Goal: Transaction & Acquisition: Purchase product/service

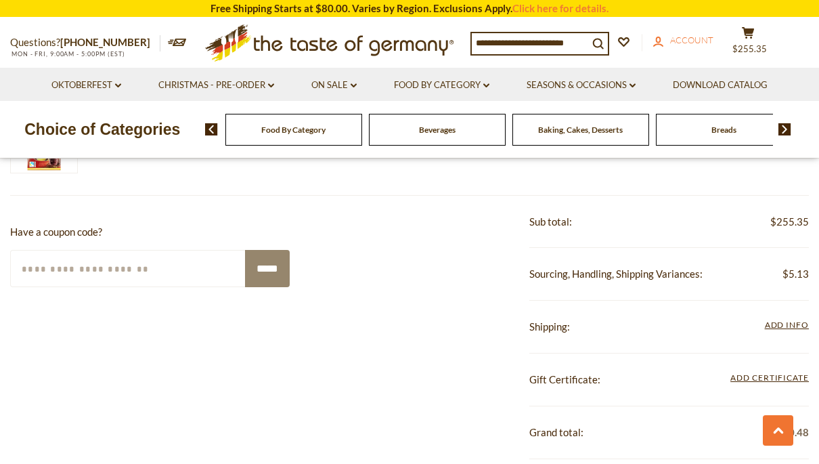
click at [695, 37] on span "Account" at bounding box center [691, 40] width 43 height 11
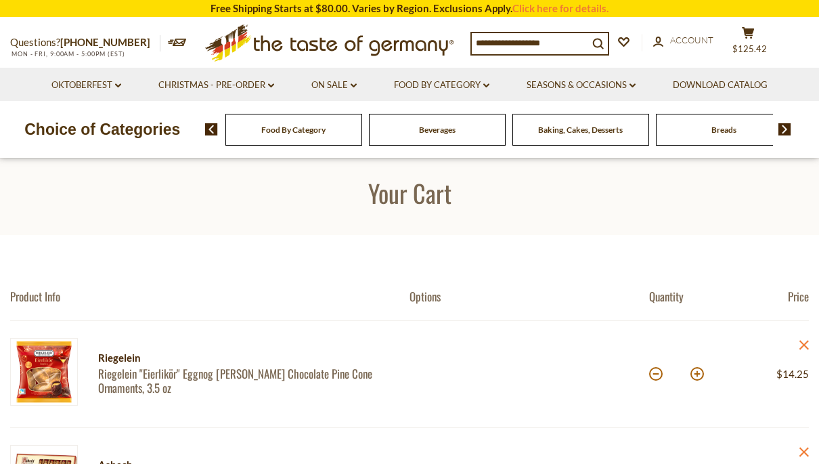
click at [565, 45] on input at bounding box center [530, 42] width 116 height 19
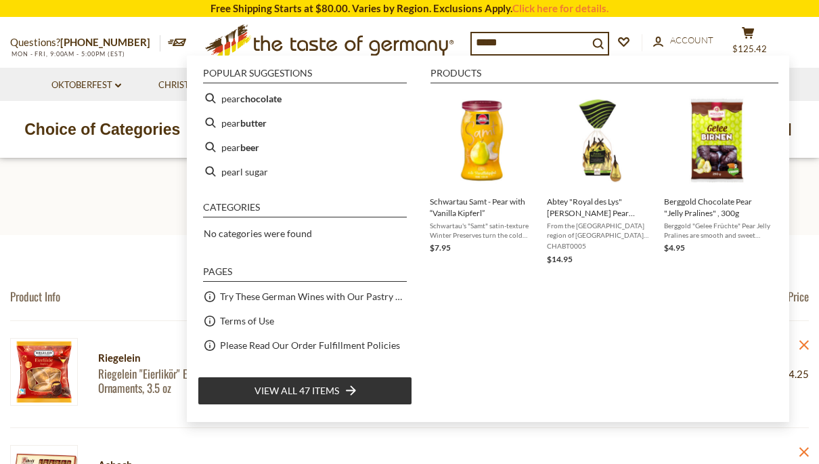
type input "****"
click at [597, 221] on span "From the Alsatian region of France comes this delightful assortment of Williams…" at bounding box center [600, 230] width 106 height 19
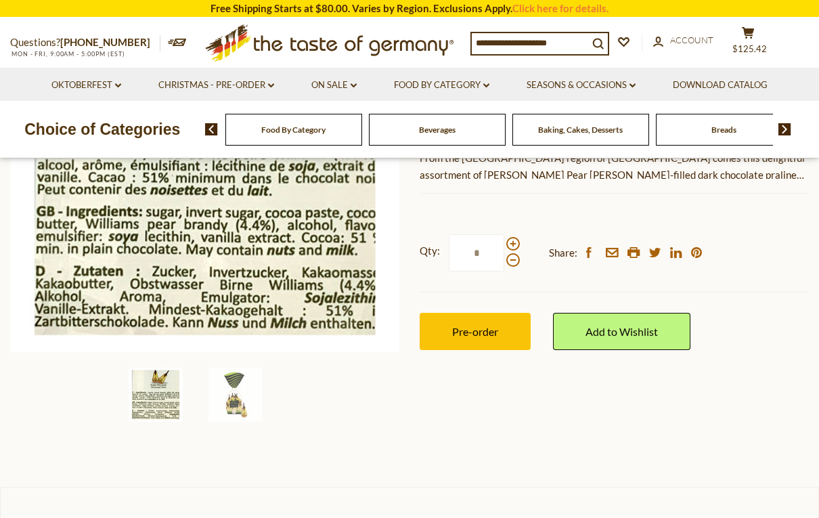
scroll to position [328, 0]
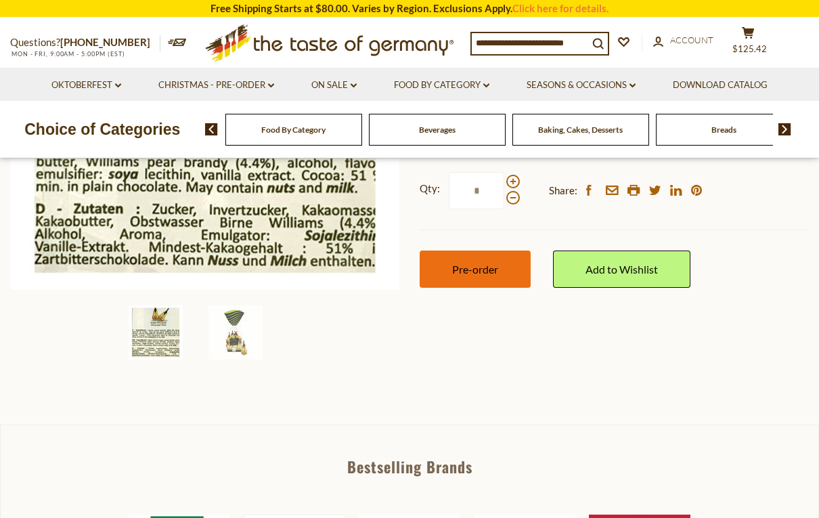
click at [486, 269] on span "Pre-order" at bounding box center [475, 269] width 46 height 13
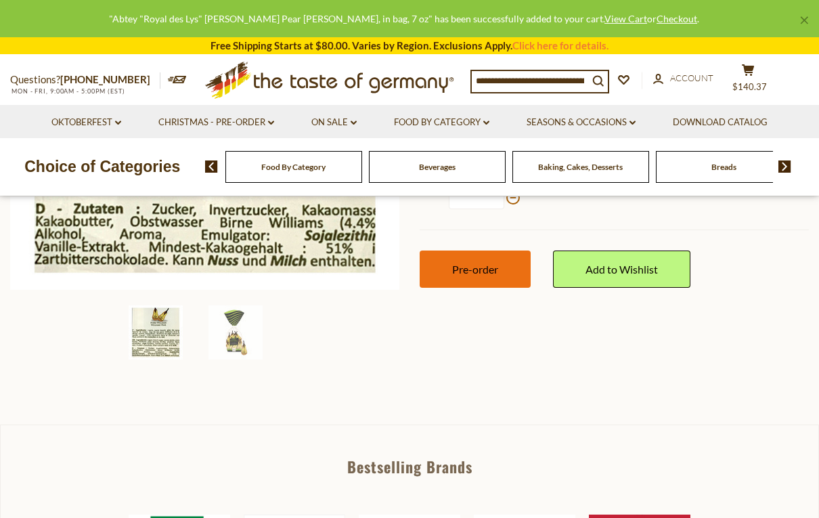
click at [507, 271] on button "Pre-order" at bounding box center [475, 269] width 111 height 37
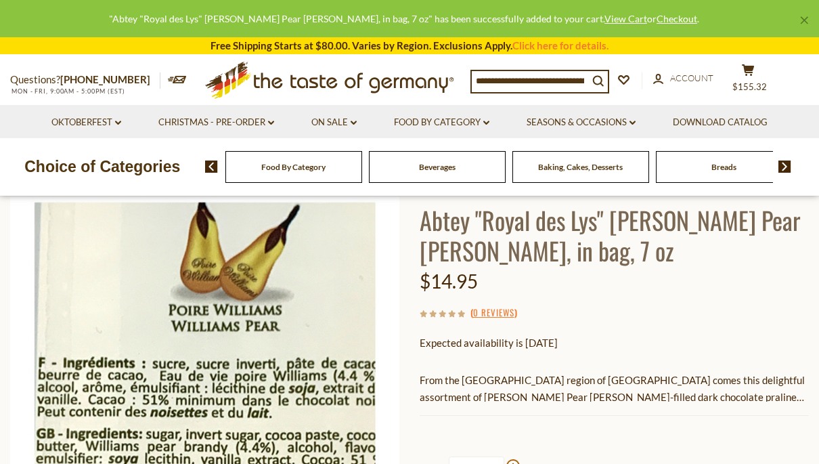
scroll to position [0, 0]
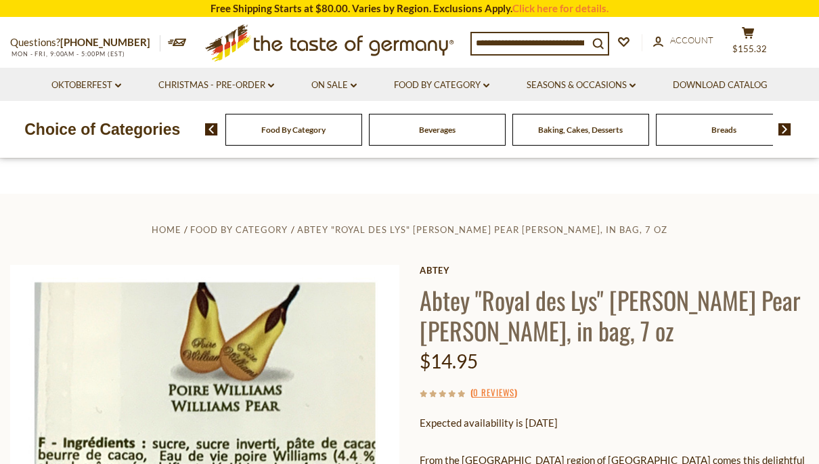
click at [535, 47] on input at bounding box center [530, 42] width 116 height 19
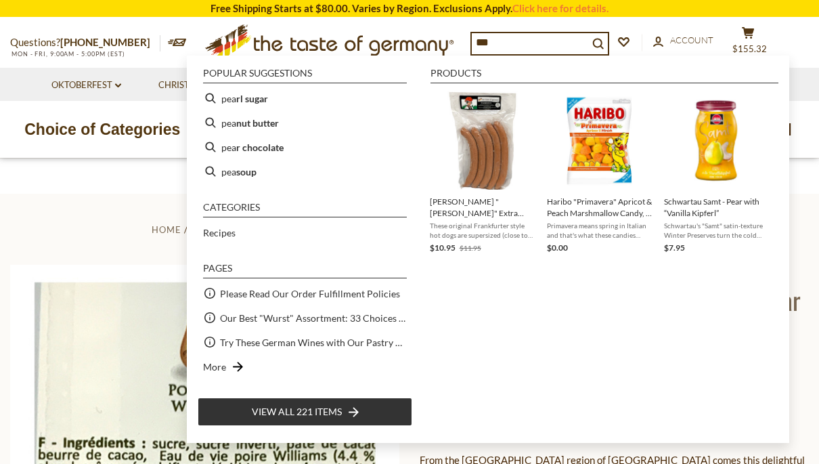
type input "****"
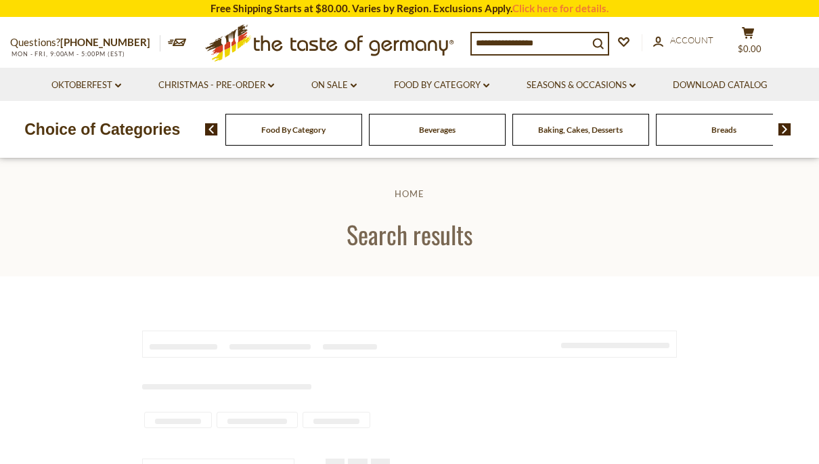
type input "****"
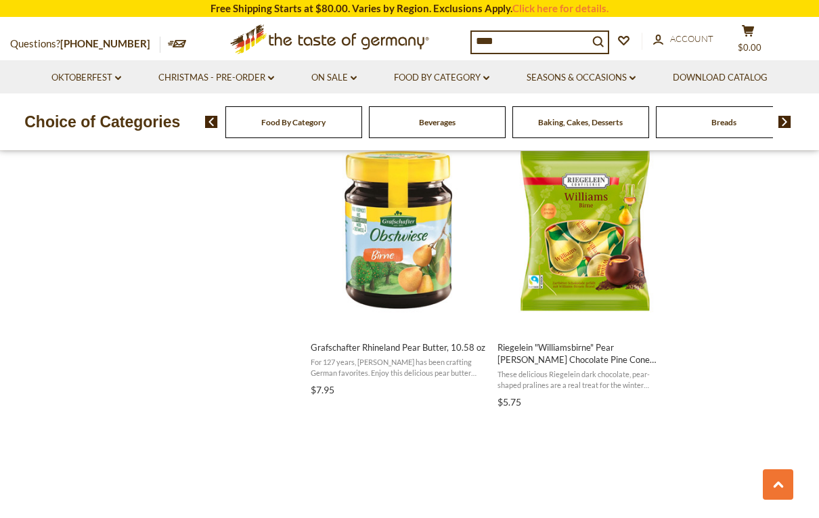
scroll to position [1477, 0]
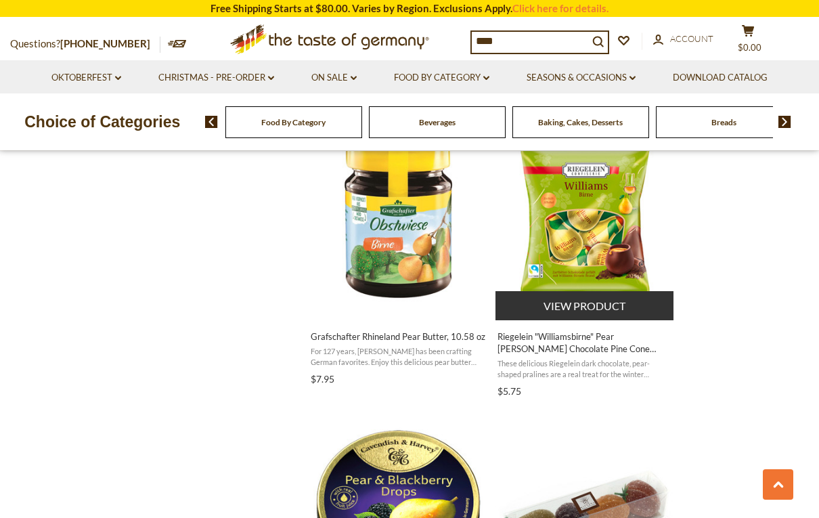
click at [616, 368] on span "These delicious Riegelein dark chocolate, pear-shaped pralines are a real treat…" at bounding box center [585, 368] width 175 height 21
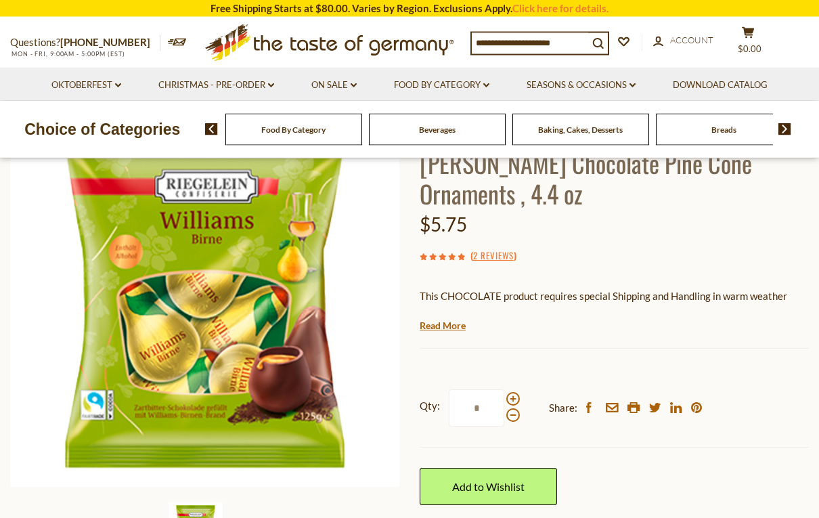
scroll to position [148, 0]
click at [517, 392] on span at bounding box center [514, 399] width 14 height 14
click at [505, 389] on input "*" at bounding box center [477, 407] width 56 height 37
type input "*"
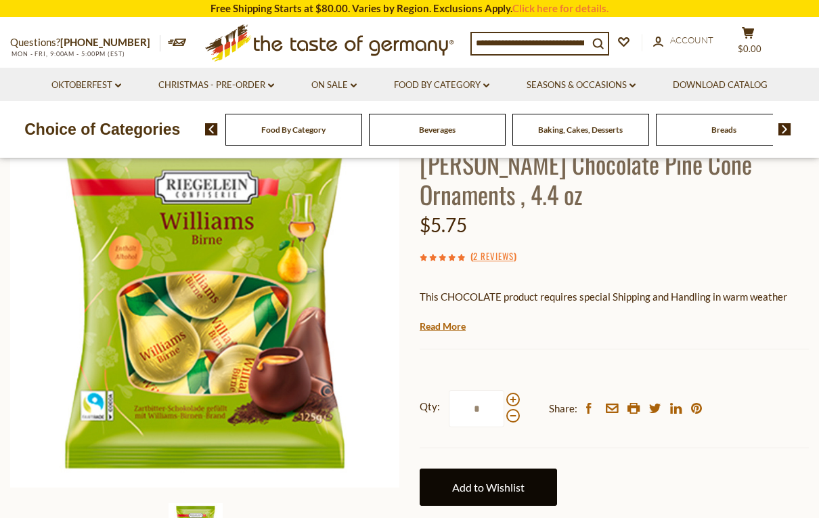
click at [513, 463] on link "Add to Wishlist" at bounding box center [488, 487] width 137 height 37
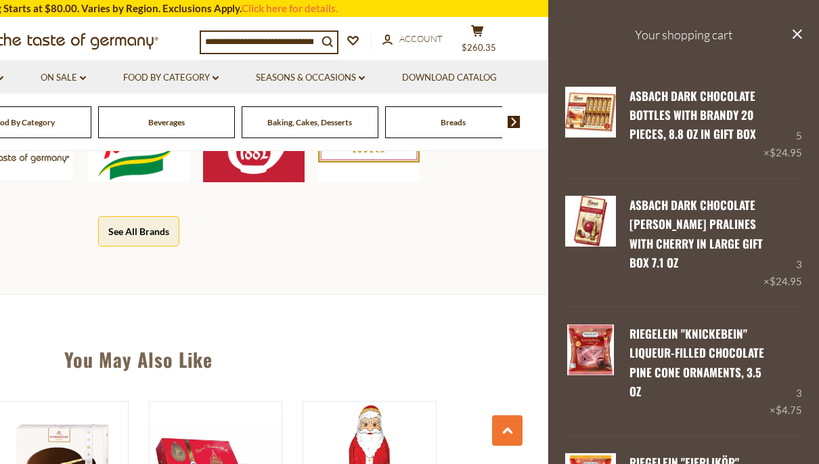
click at [505, 228] on div "Bestselling Brands Haribo The Taste of Germany Knorr Teekanne Niederegger See A…" at bounding box center [138, 143] width 819 height 304
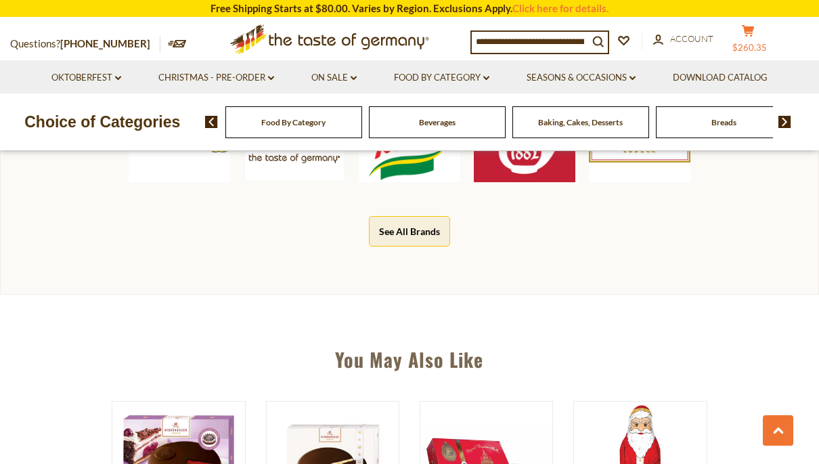
click at [749, 35] on icon "cart" at bounding box center [748, 31] width 13 height 12
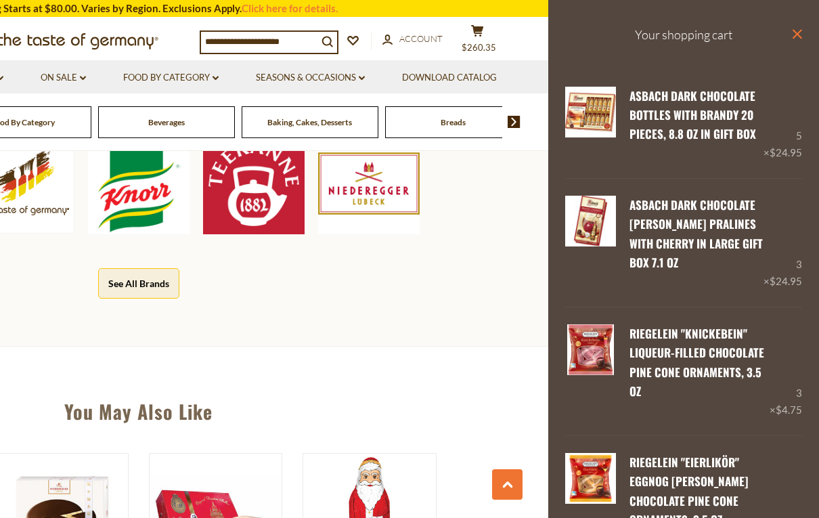
click at [802, 35] on icon "close" at bounding box center [797, 34] width 10 height 10
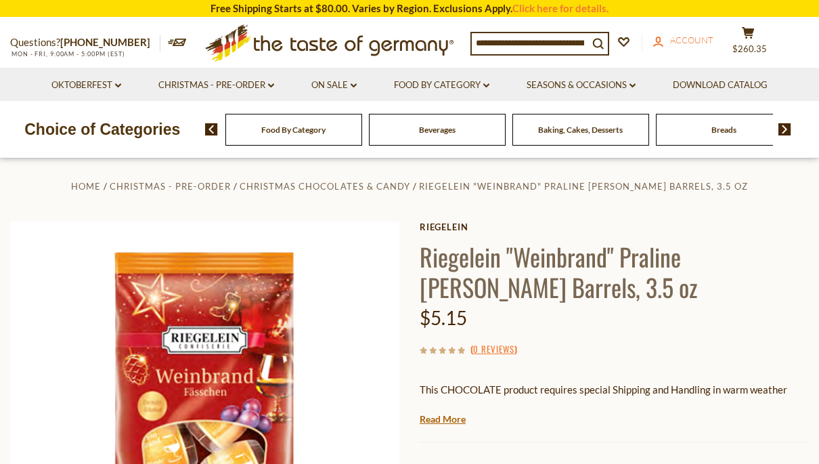
click at [693, 40] on span "Account" at bounding box center [691, 40] width 43 height 11
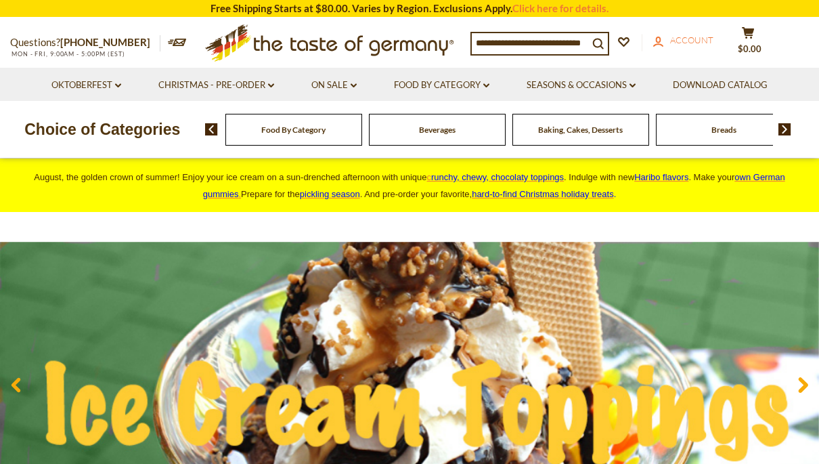
click at [692, 41] on span "Account" at bounding box center [691, 40] width 43 height 11
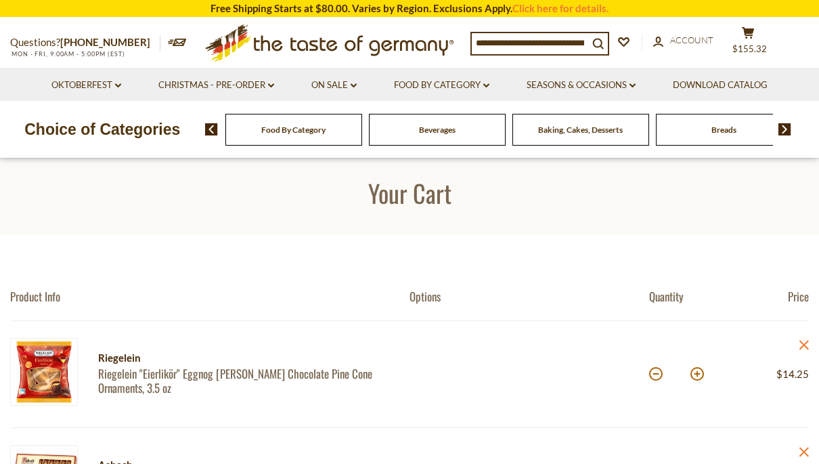
click at [542, 47] on input at bounding box center [530, 42] width 116 height 19
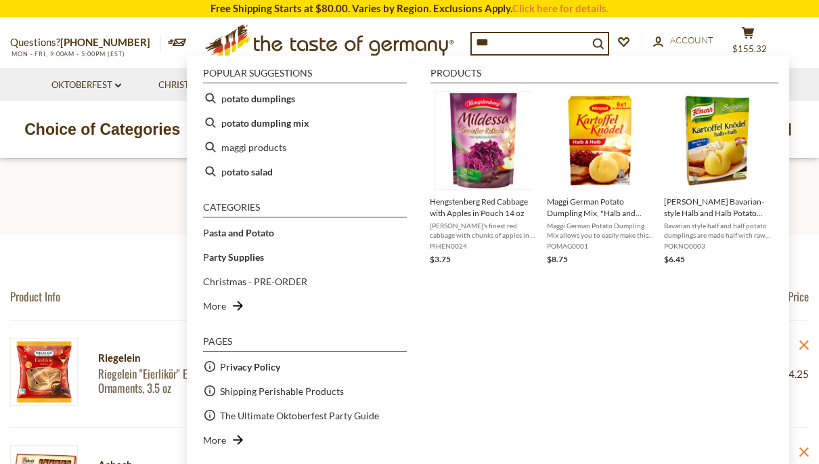
type input "****"
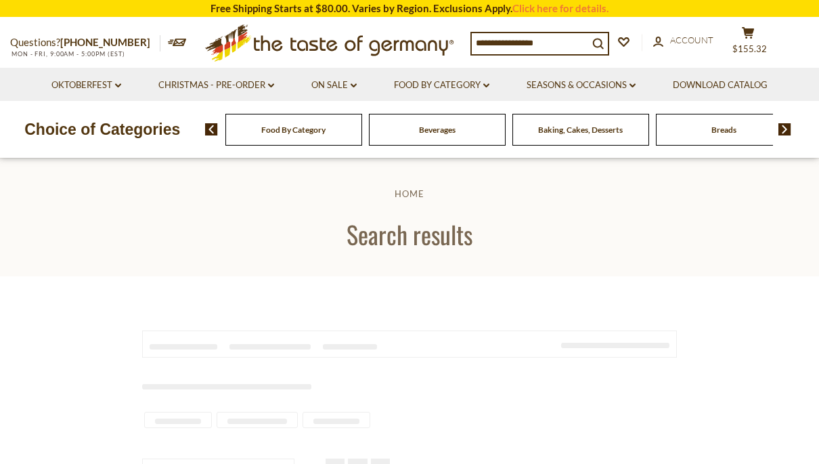
type input "****"
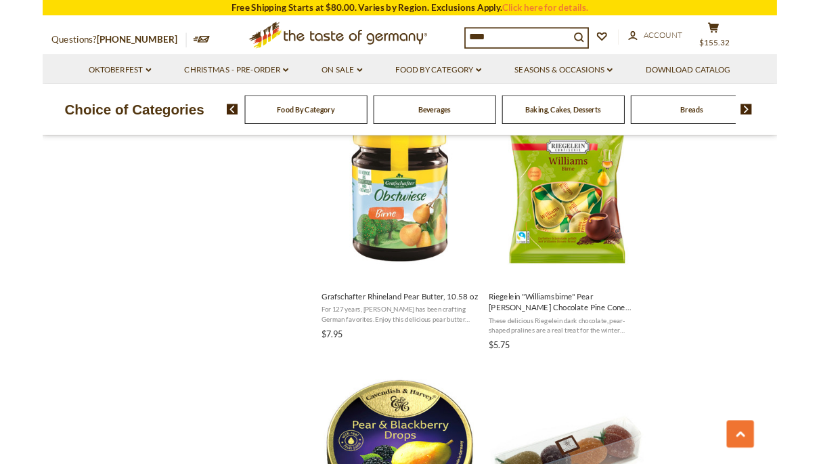
scroll to position [1537, 0]
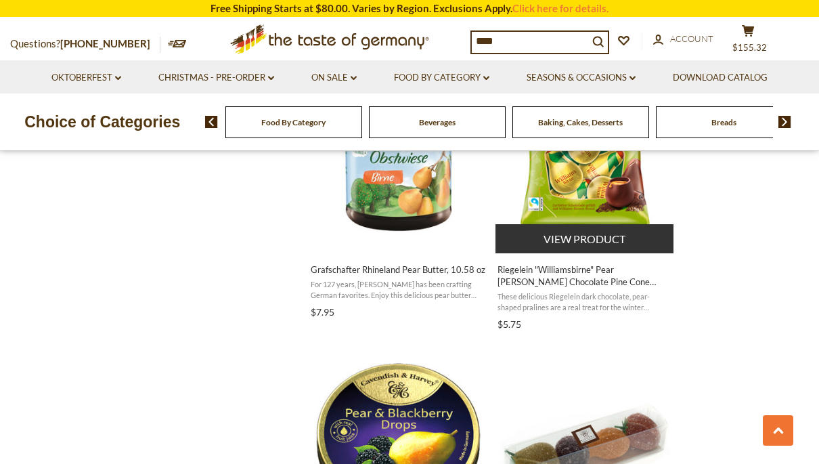
click at [625, 265] on span "Riegelein "Williamsbirne" Pear Brandy Chocolate Pine Cone Ornaments , 4.4 oz" at bounding box center [585, 275] width 175 height 24
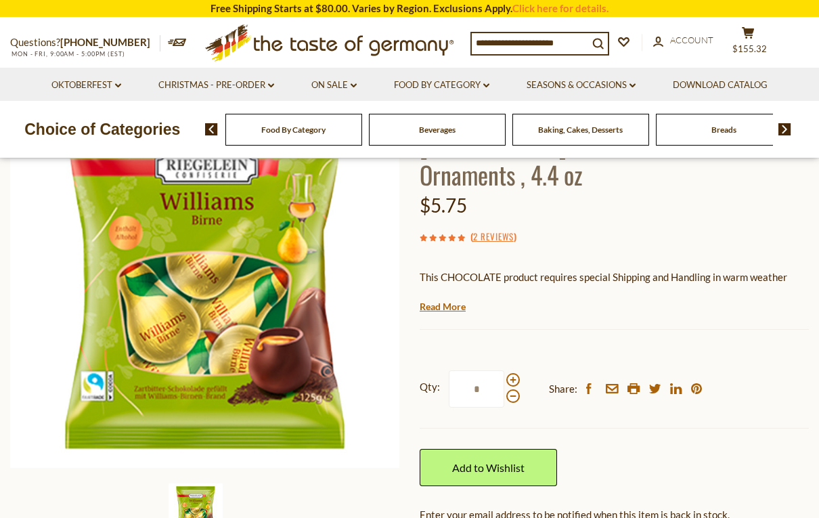
scroll to position [172, 0]
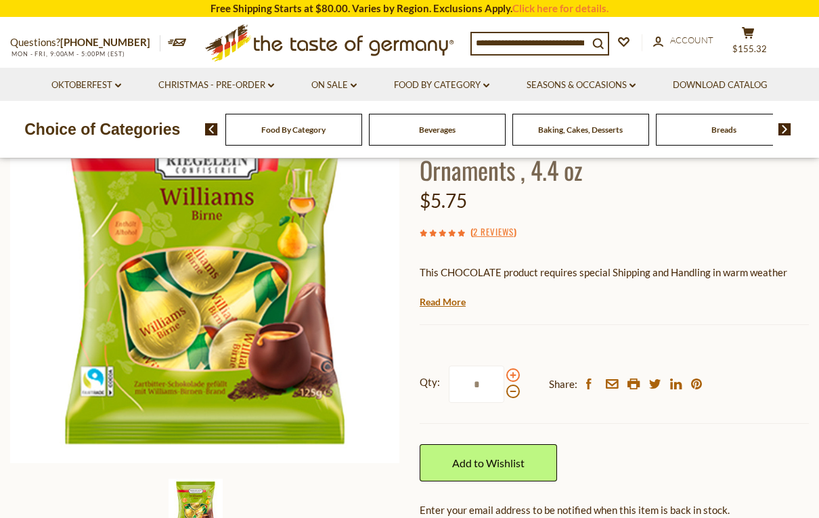
click at [511, 368] on span at bounding box center [514, 375] width 14 height 14
click at [505, 366] on input "*" at bounding box center [477, 384] width 56 height 37
type input "*"
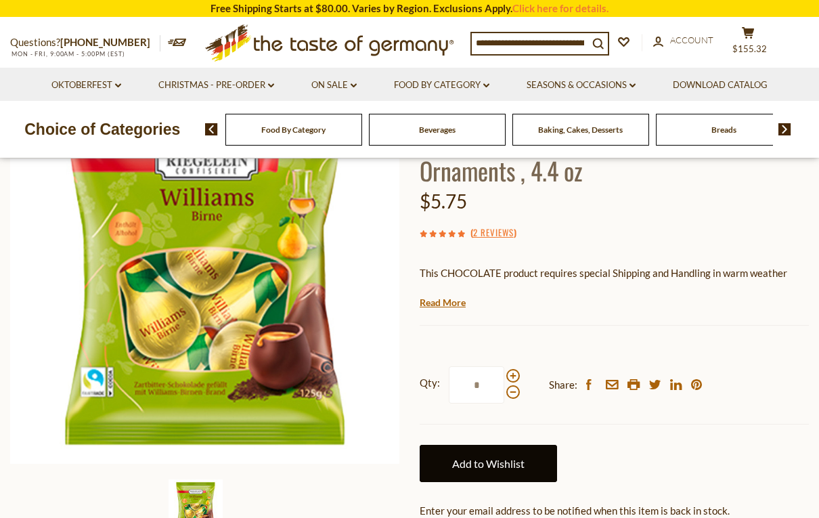
click at [540, 445] on link "Add to Wishlist" at bounding box center [488, 463] width 137 height 37
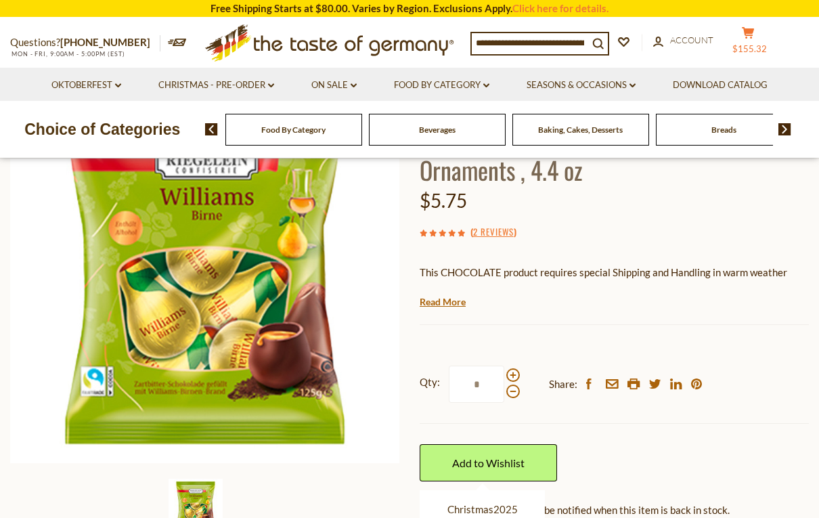
click at [750, 49] on span "$155.32" at bounding box center [750, 48] width 35 height 11
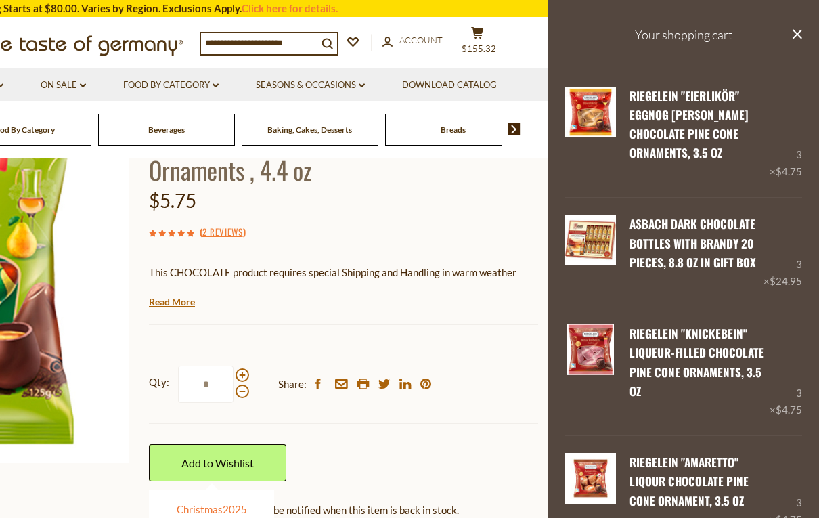
click at [246, 463] on link "Christmas2025" at bounding box center [212, 509] width 70 height 12
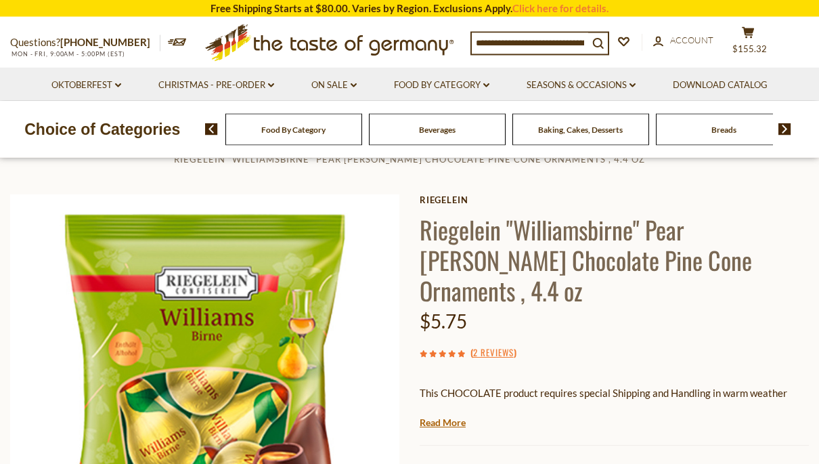
scroll to position [0, 0]
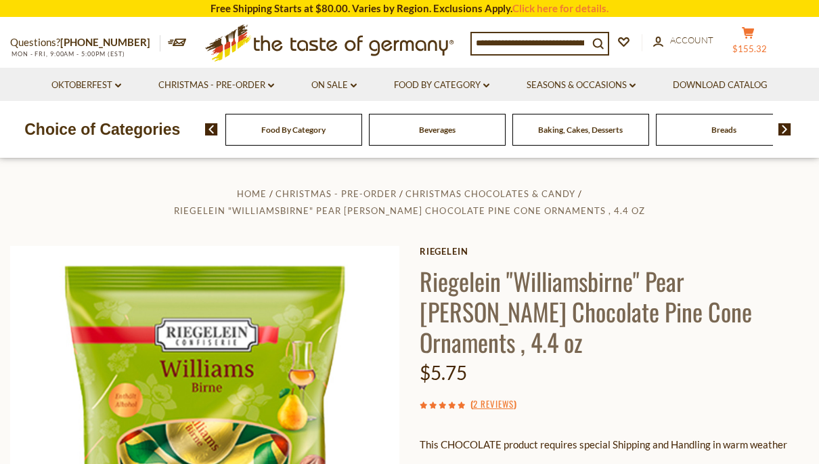
click at [754, 45] on span "$155.32" at bounding box center [750, 48] width 35 height 11
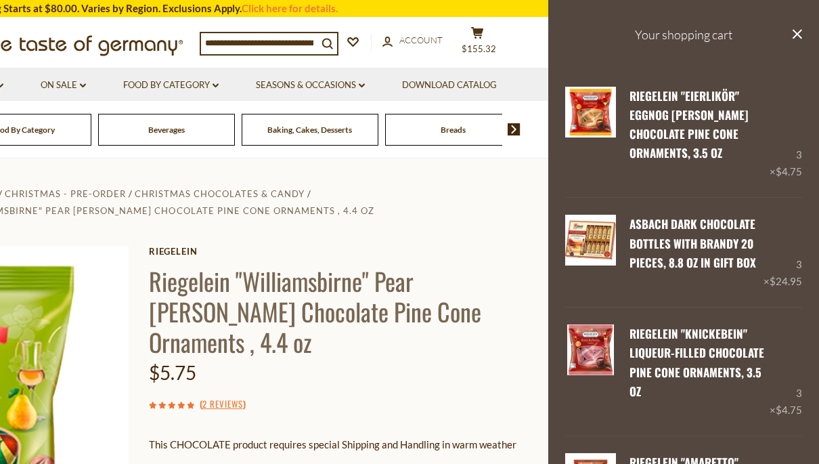
click at [287, 40] on input at bounding box center [259, 42] width 116 height 19
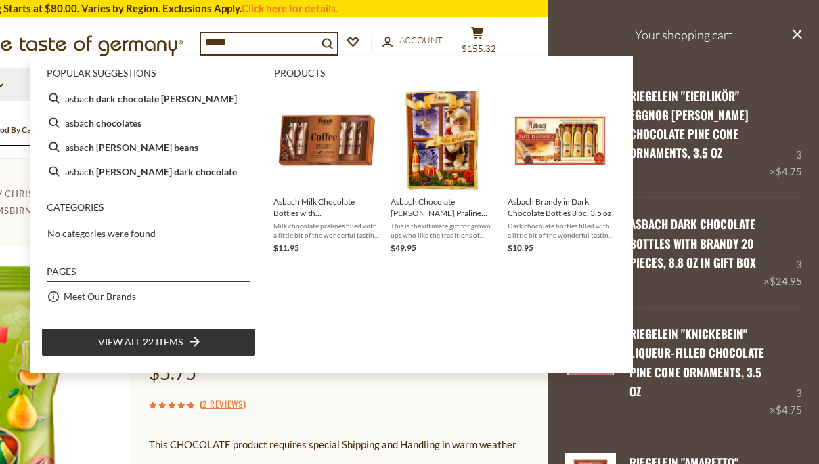
type input "******"
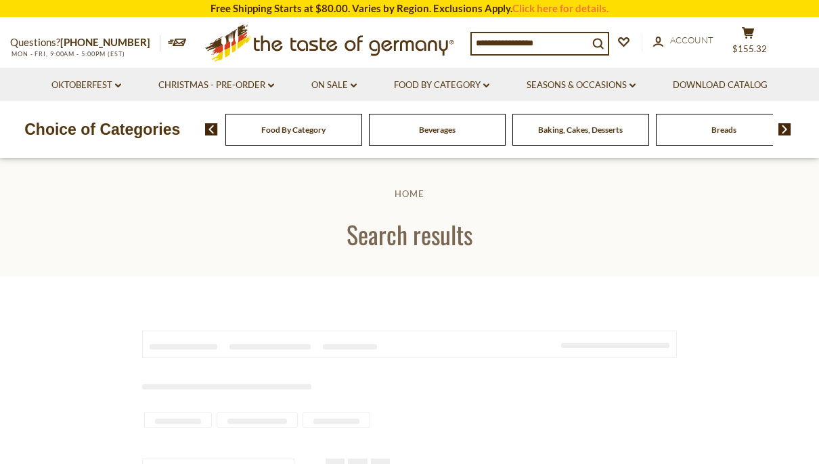
type input "******"
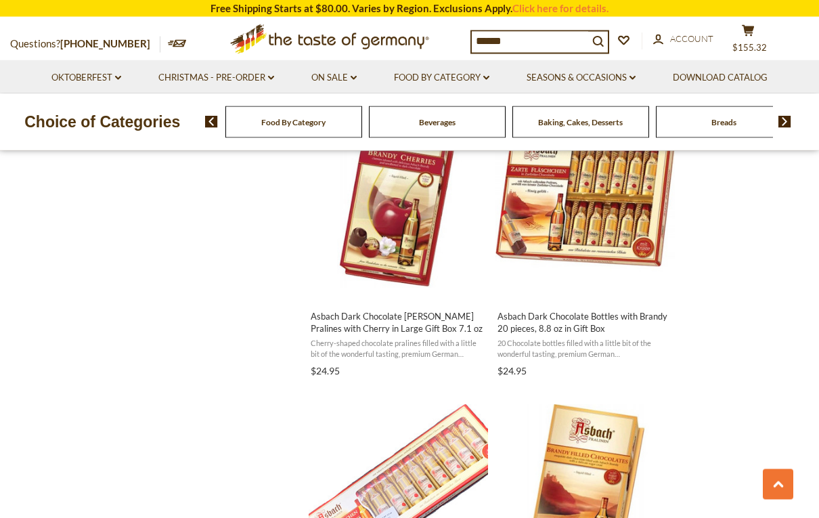
scroll to position [1201, 0]
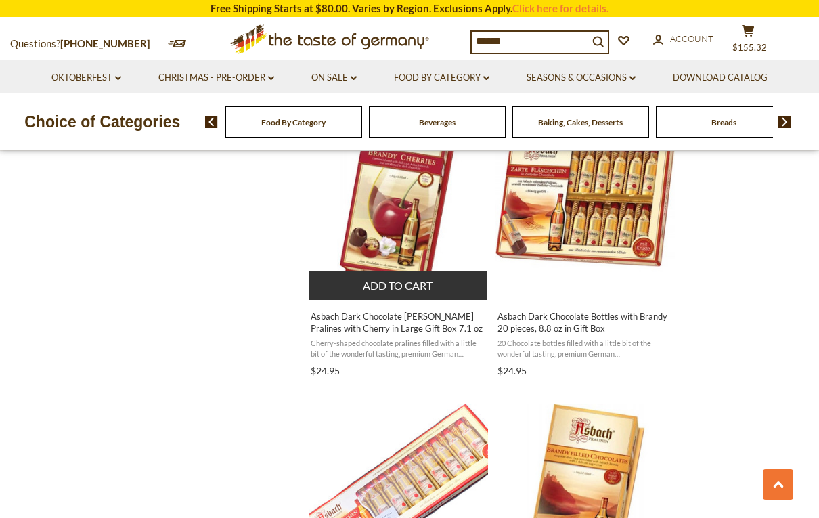
click at [421, 324] on span "Asbach Dark Chocolate Brandy Pralines with Cherry in Large Gift Box 7.1 oz" at bounding box center [398, 322] width 175 height 24
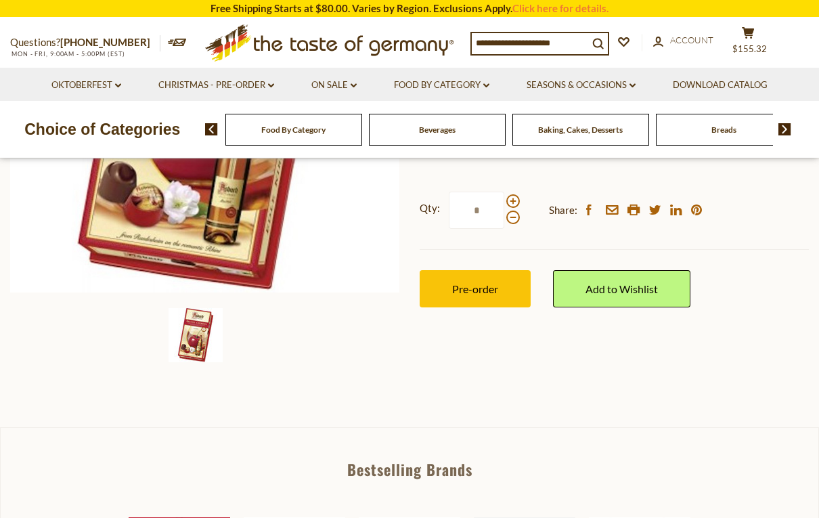
scroll to position [345, 0]
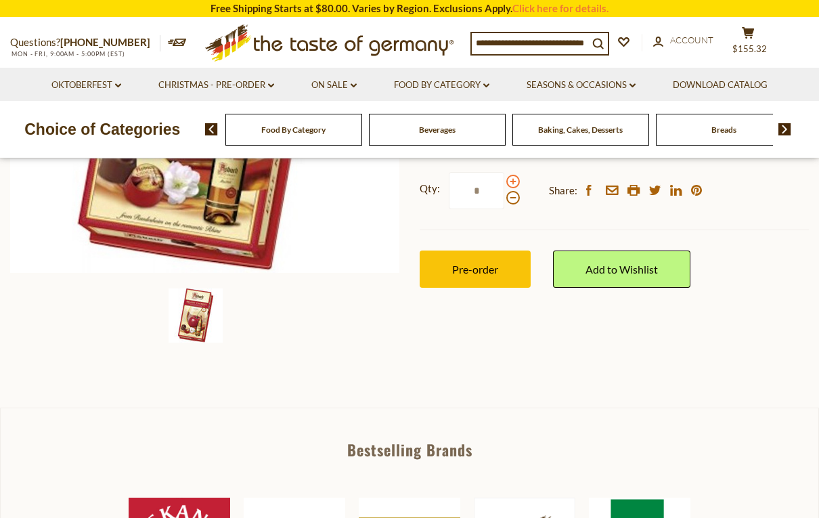
click at [517, 175] on span at bounding box center [514, 182] width 14 height 14
click at [505, 175] on input "*" at bounding box center [477, 190] width 56 height 37
type input "*"
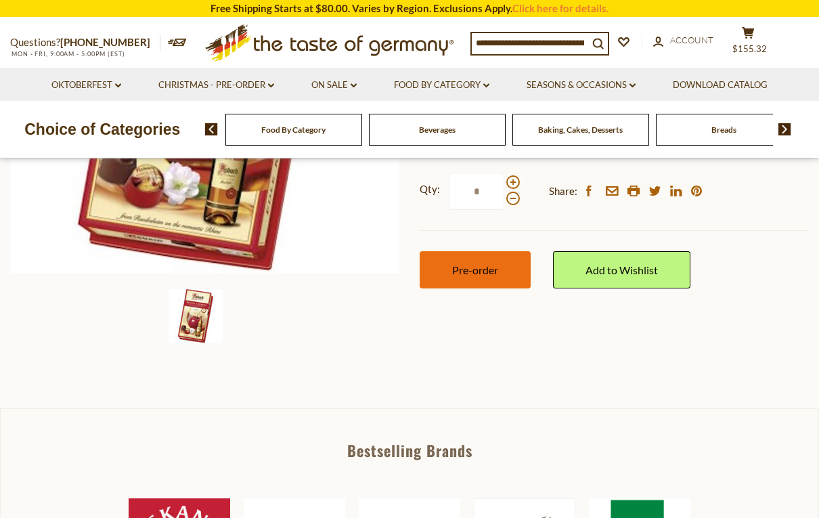
click at [509, 272] on button "Pre-order" at bounding box center [475, 269] width 111 height 37
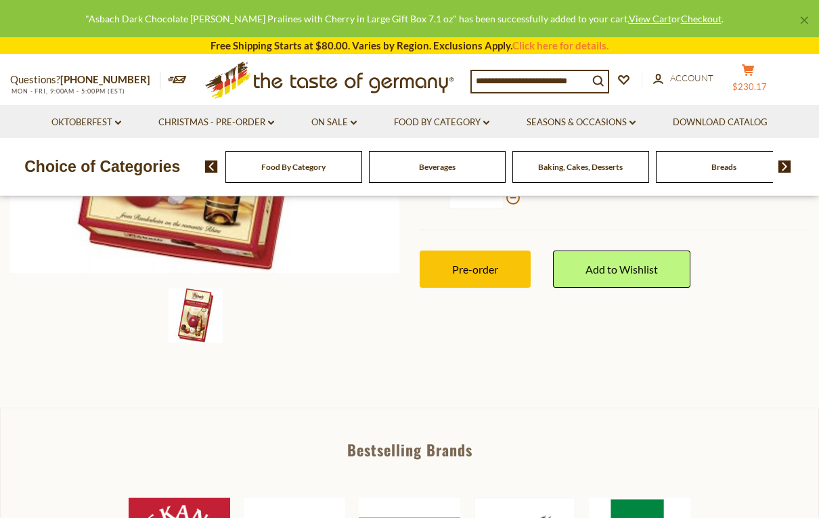
click at [748, 83] on span "$230.17" at bounding box center [750, 86] width 35 height 11
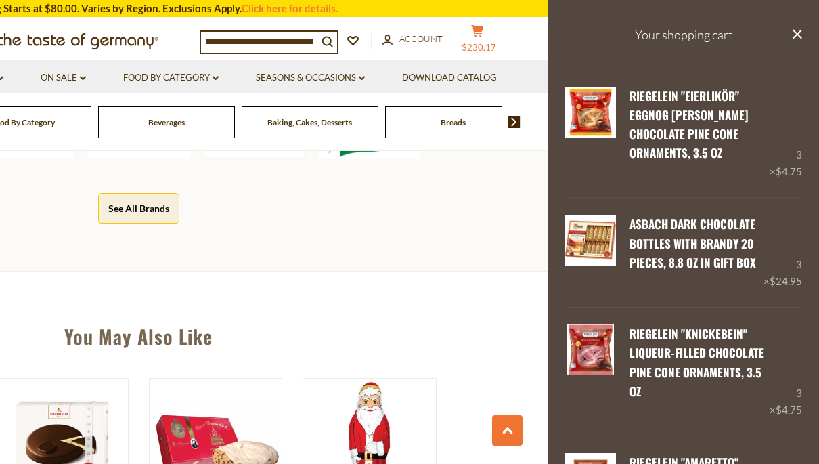
scroll to position [775, 0]
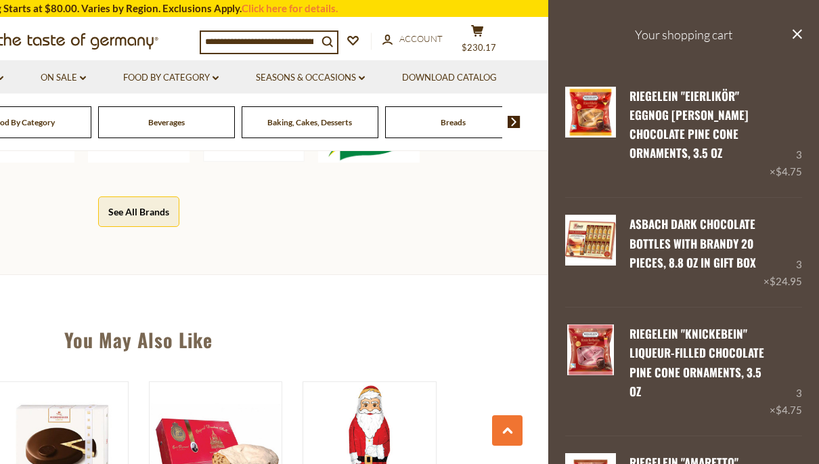
click at [702, 27] on h3 "Your shopping cart" at bounding box center [684, 35] width 271 height 70
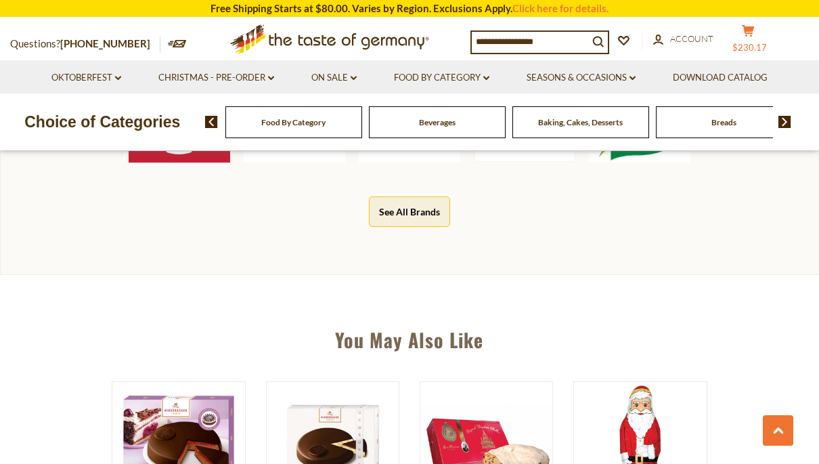
click at [750, 43] on span "$230.17" at bounding box center [750, 47] width 35 height 11
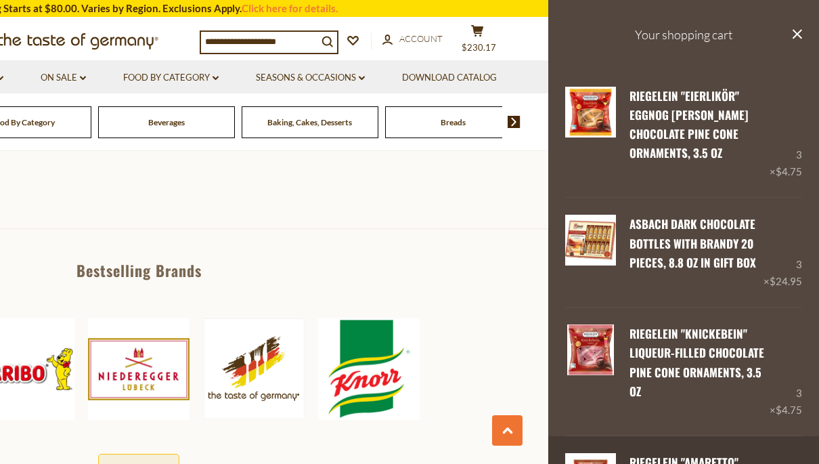
scroll to position [0, 0]
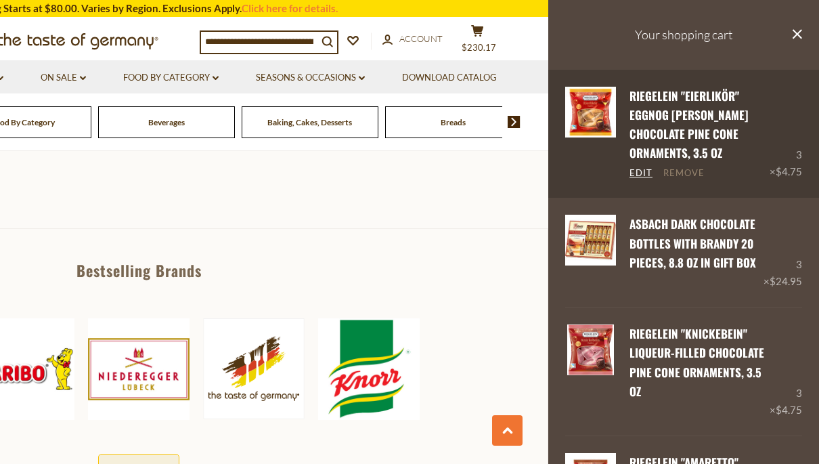
click at [693, 167] on link "Remove" at bounding box center [684, 173] width 41 height 12
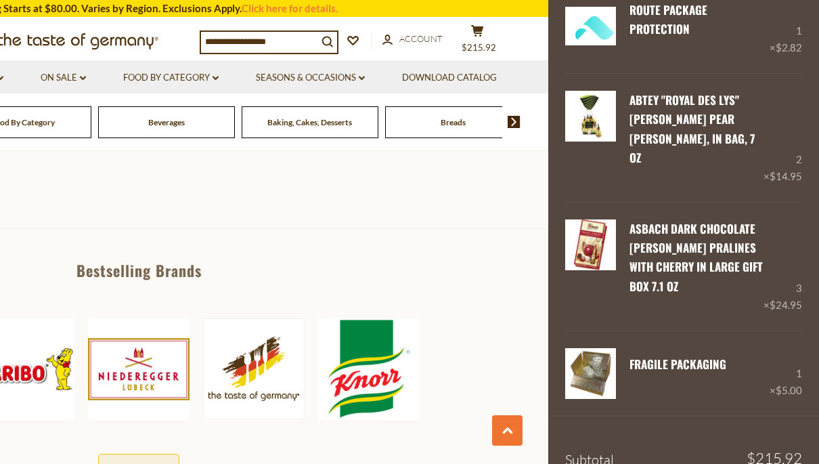
scroll to position [435, 0]
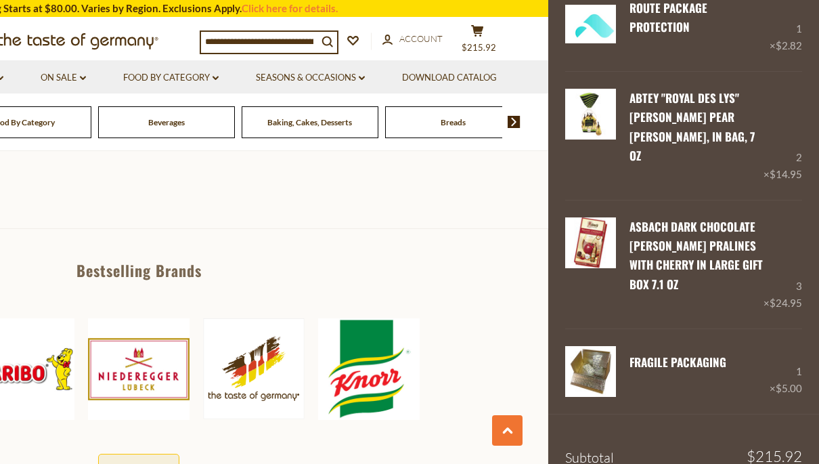
click at [360, 242] on div "Bestselling Brands Teekanne Haribo Niederegger The Taste of Germany Knorr See A…" at bounding box center [138, 380] width 819 height 304
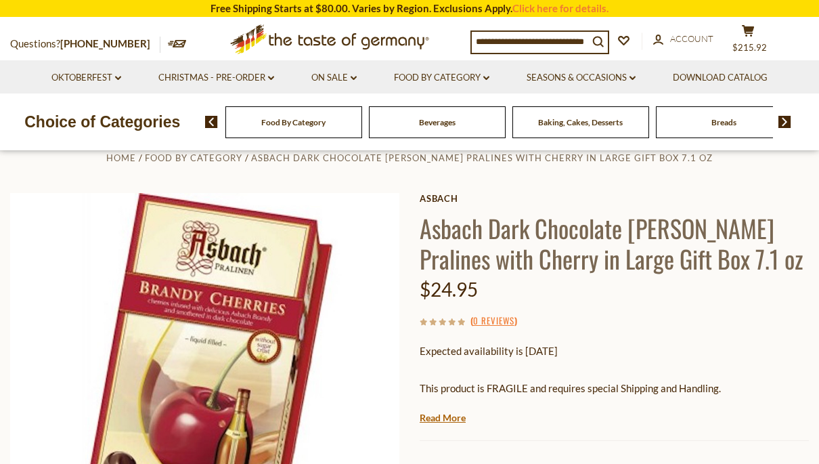
scroll to position [0, 0]
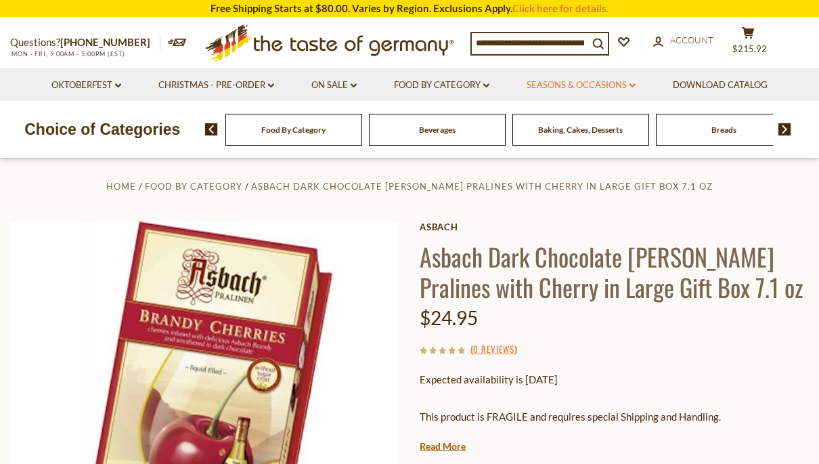
click at [623, 83] on link "Seasons & Occasions dropdown_arrow" at bounding box center [581, 85] width 109 height 15
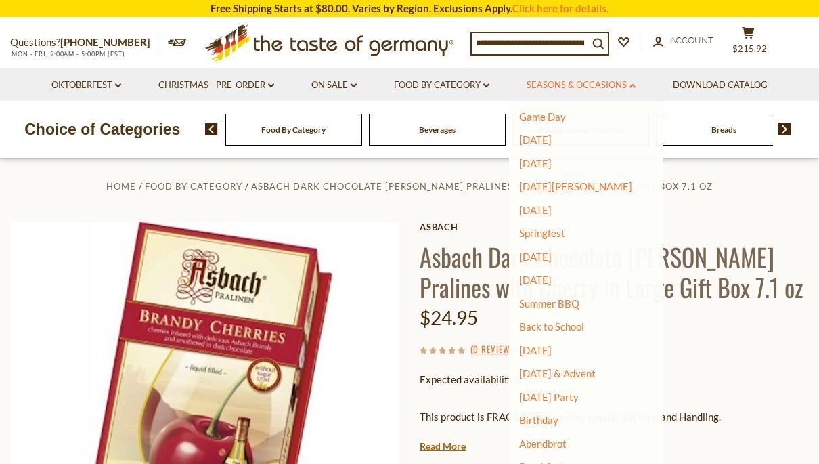
scroll to position [50, 0]
click at [329, 87] on link "On Sale dropdown_arrow" at bounding box center [334, 85] width 45 height 15
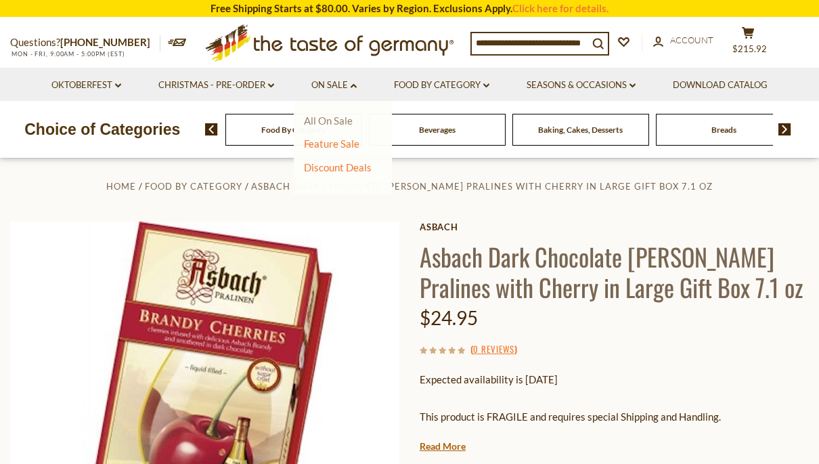
click at [345, 119] on link "All On Sale" at bounding box center [328, 120] width 49 height 12
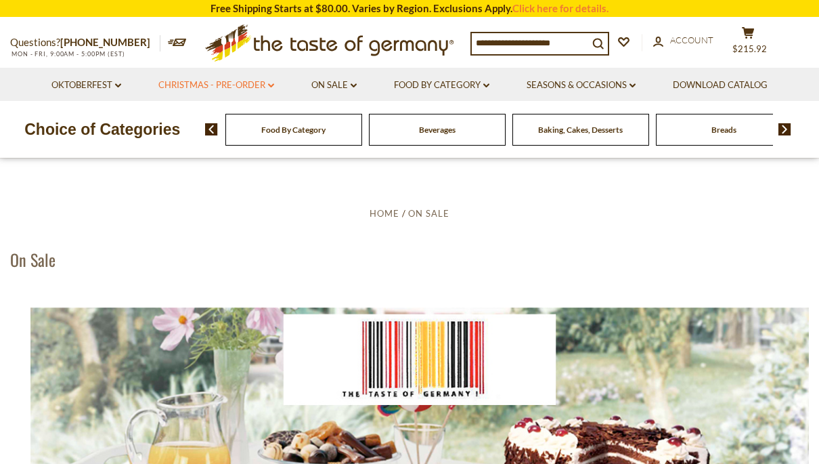
click at [252, 86] on link "Christmas - PRE-ORDER dropdown_arrow" at bounding box center [216, 85] width 116 height 15
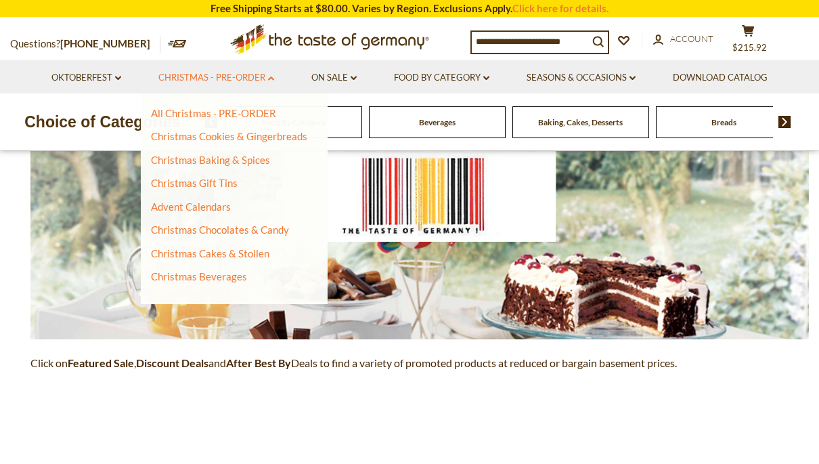
scroll to position [161, 0]
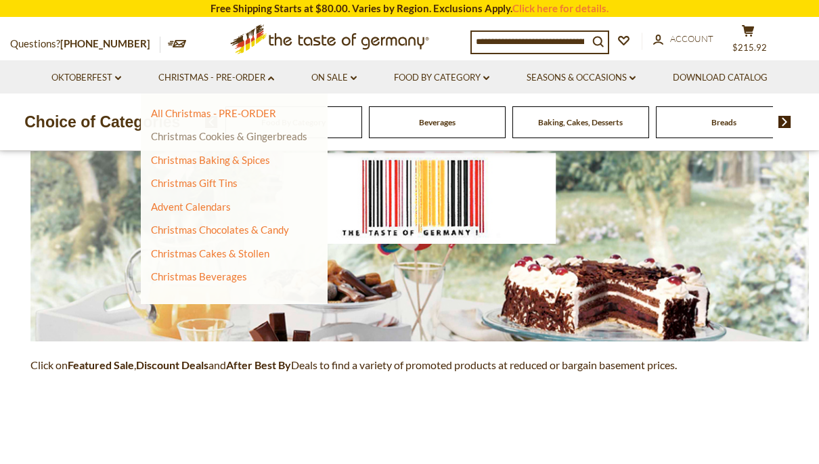
click at [171, 131] on link "Christmas Cookies & Gingerbreads" at bounding box center [229, 136] width 156 height 12
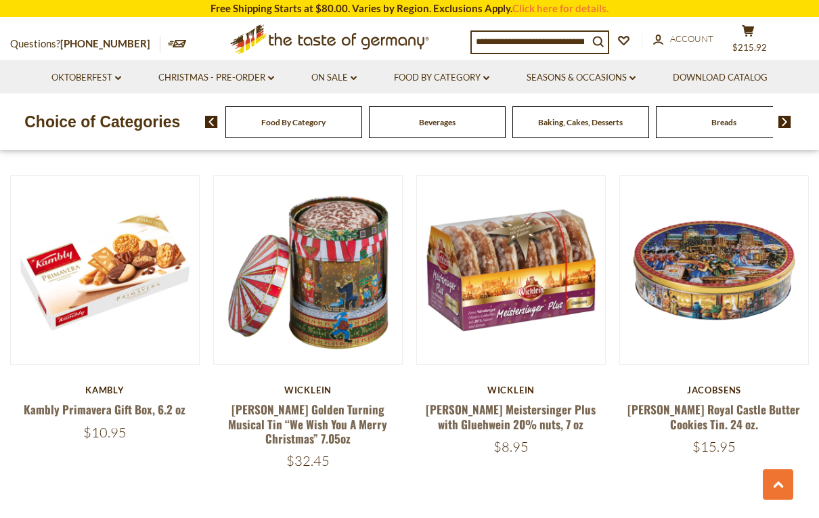
scroll to position [2998, 0]
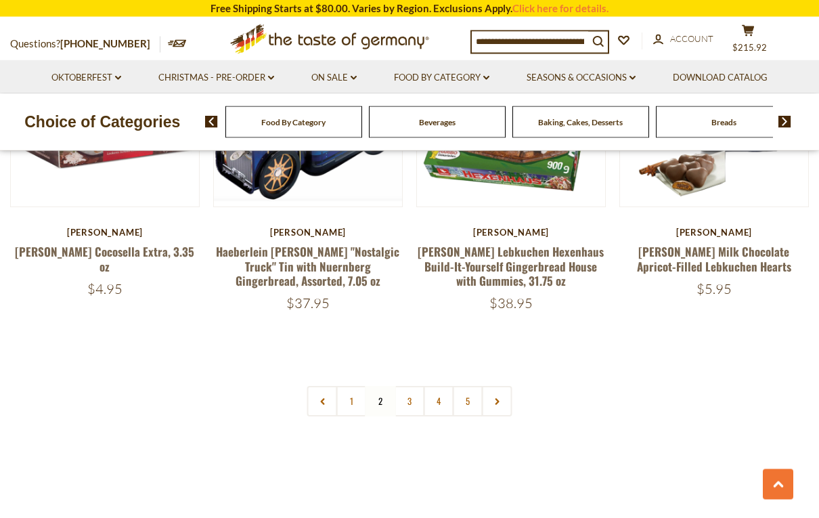
scroll to position [3135, 0]
click at [504, 386] on link at bounding box center [497, 401] width 30 height 30
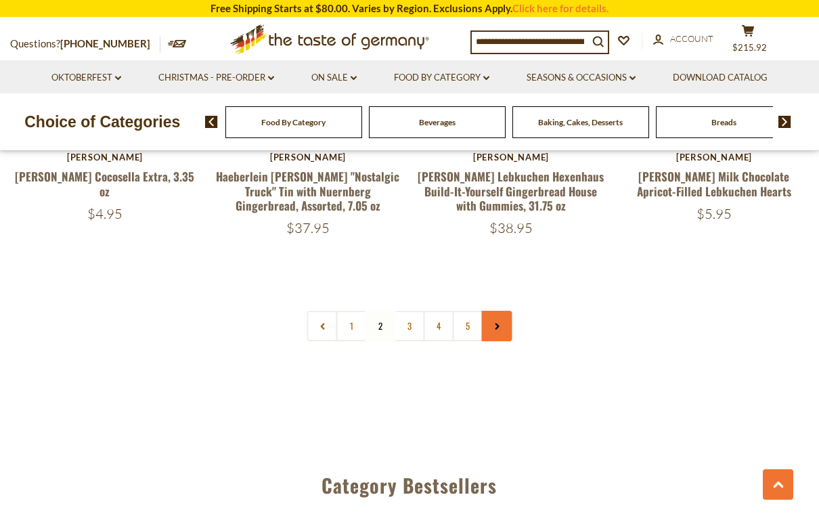
scroll to position [3226, 0]
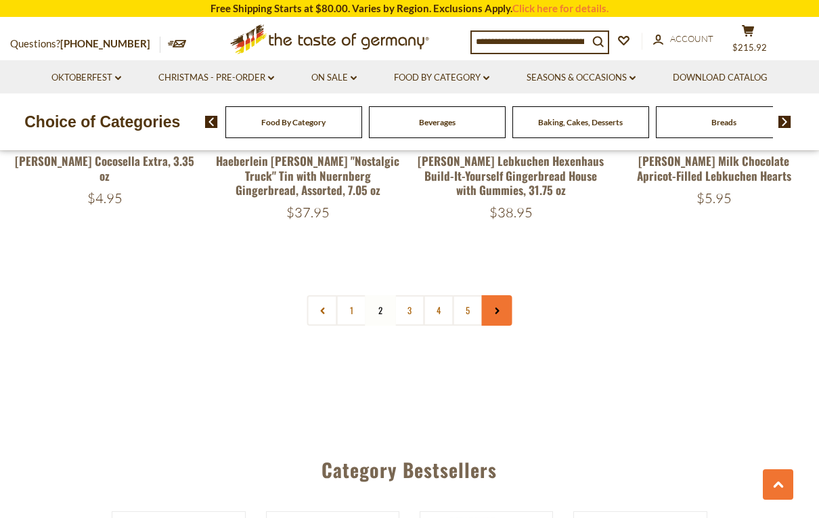
click at [498, 295] on link at bounding box center [497, 310] width 30 height 30
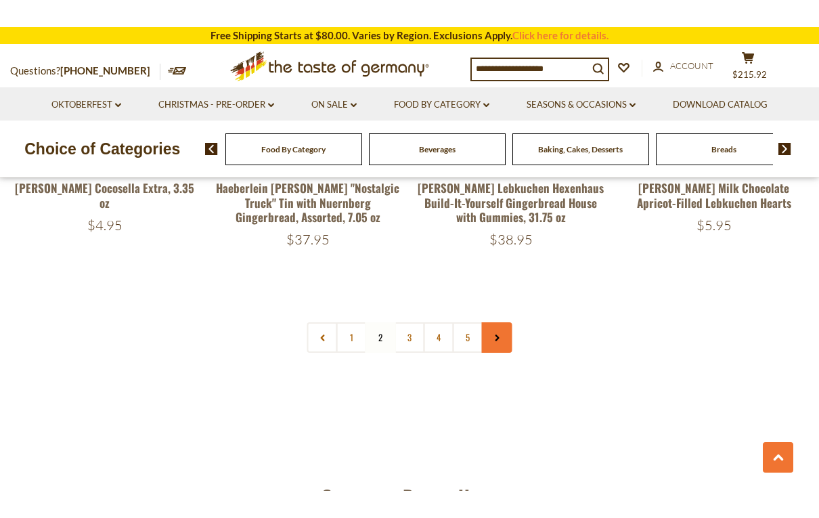
scroll to position [3173, 0]
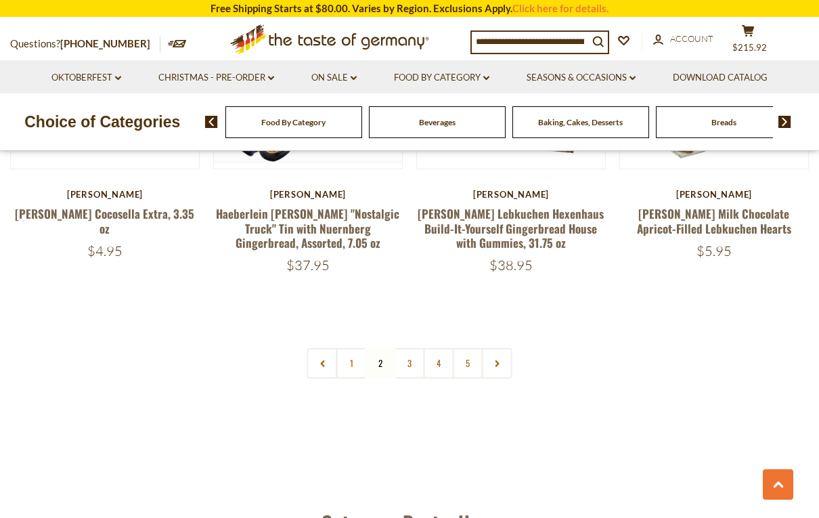
click at [411, 348] on link "3" at bounding box center [410, 363] width 30 height 30
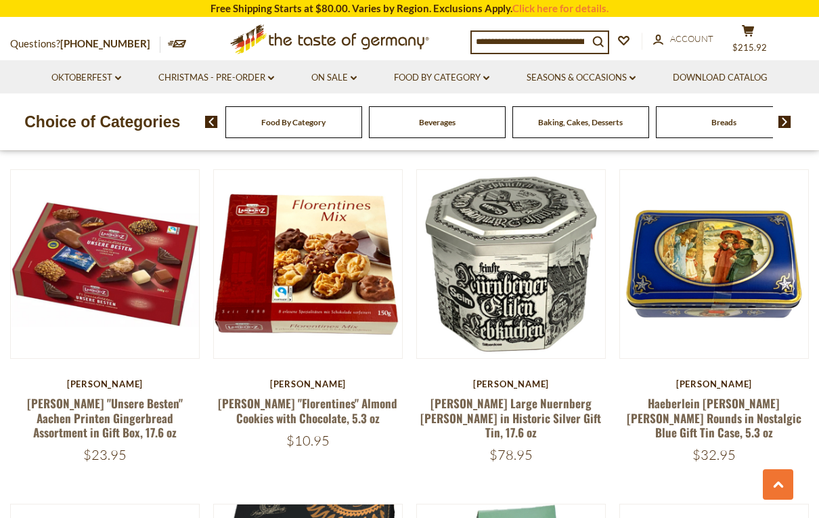
scroll to position [1679, 0]
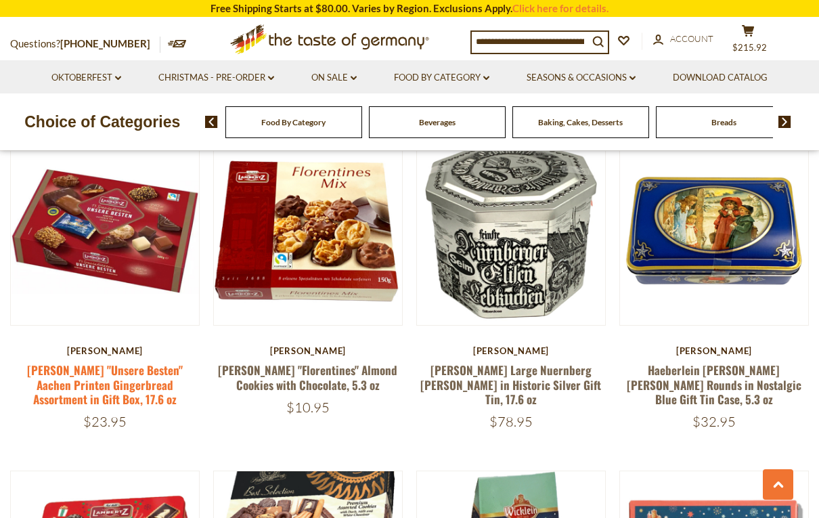
click at [85, 378] on link "[PERSON_NAME] "Unsere Besten" Aachen Printen Gingerbread Assortment in Gift Box…" at bounding box center [105, 385] width 156 height 46
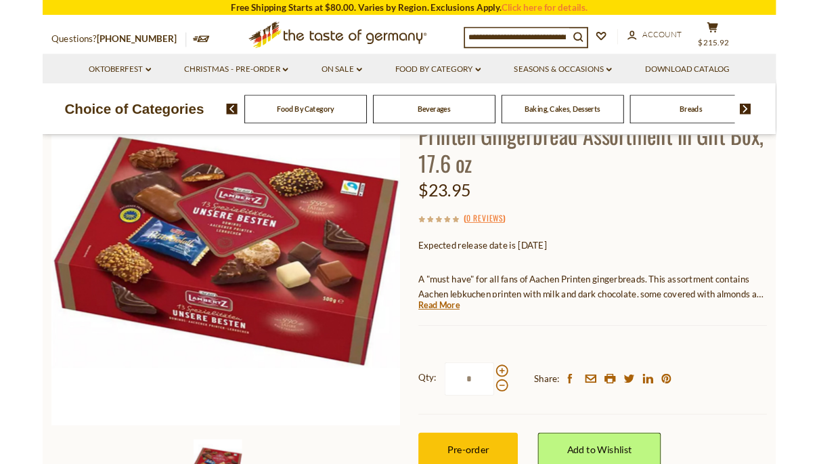
scroll to position [214, 0]
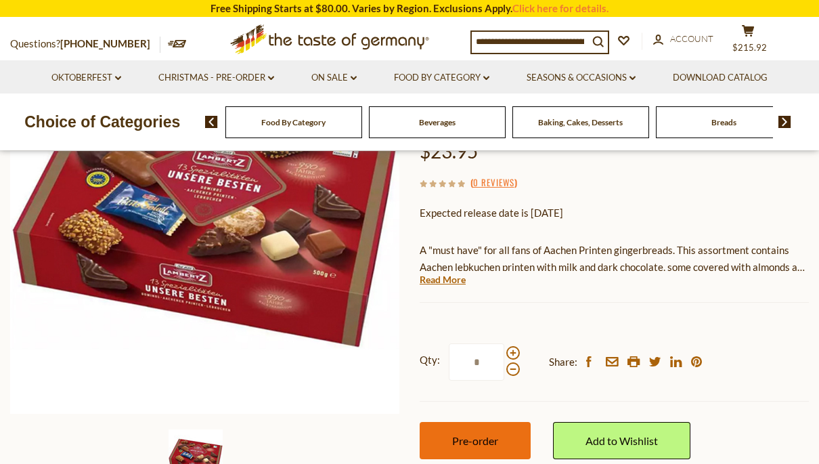
click at [469, 422] on button "Pre-order" at bounding box center [475, 440] width 111 height 37
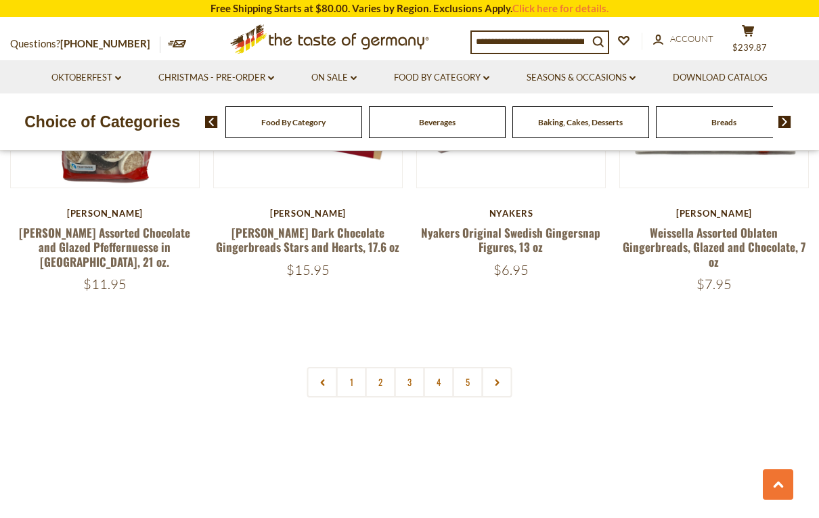
scroll to position [3186, 0]
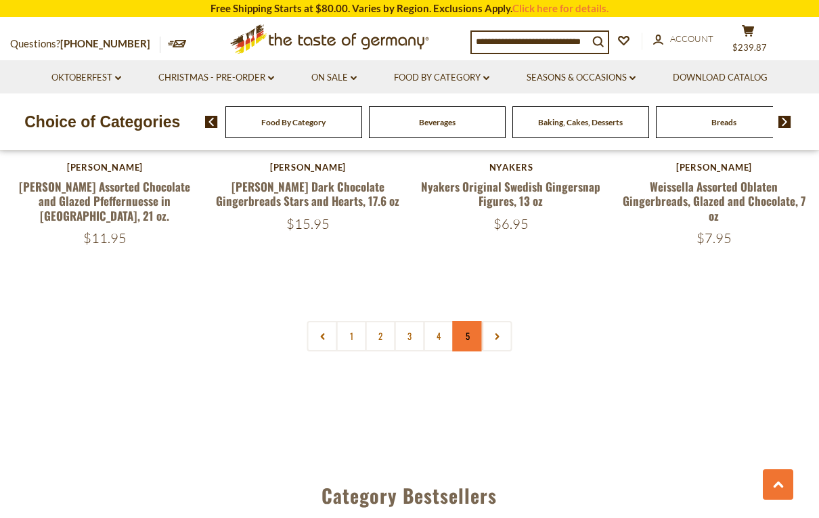
click at [459, 330] on link "5" at bounding box center [468, 336] width 30 height 30
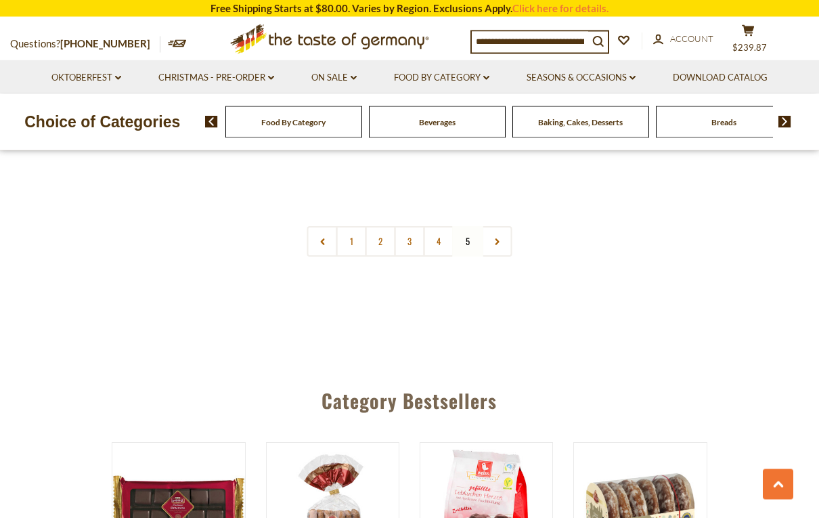
scroll to position [990, 0]
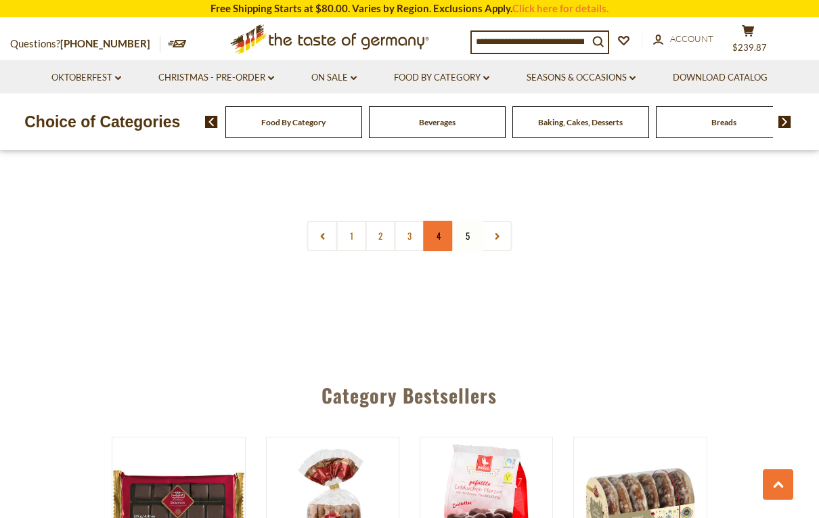
click at [442, 221] on link "4" at bounding box center [439, 236] width 30 height 30
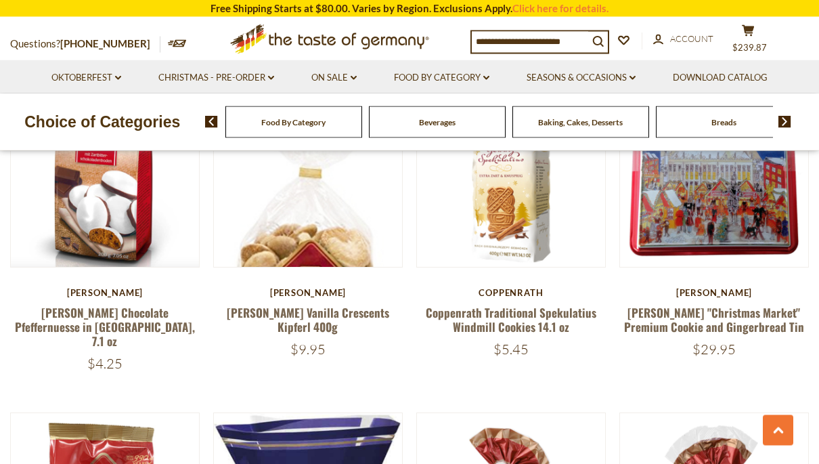
scroll to position [2034, 0]
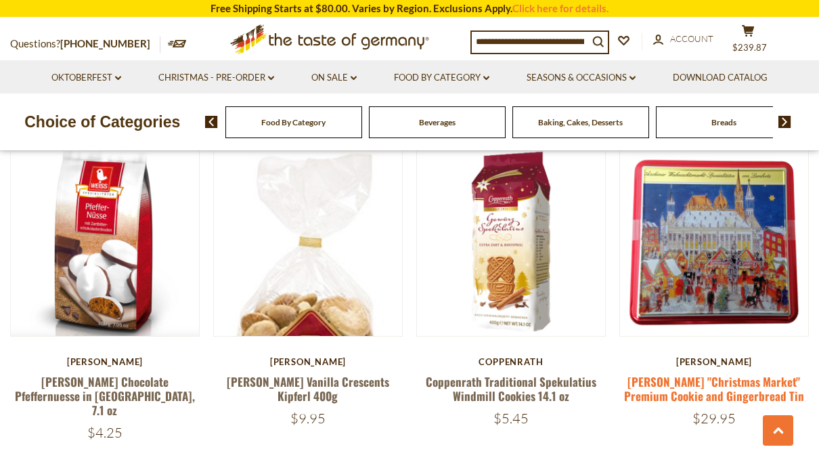
click at [656, 378] on link "[PERSON_NAME] "Christmas Market" Premium Cookie and Gingerbread Tin" at bounding box center [714, 388] width 180 height 31
click at [657, 375] on link "[PERSON_NAME] "Christmas Market" Premium Cookie and Gingerbread Tin" at bounding box center [714, 388] width 180 height 31
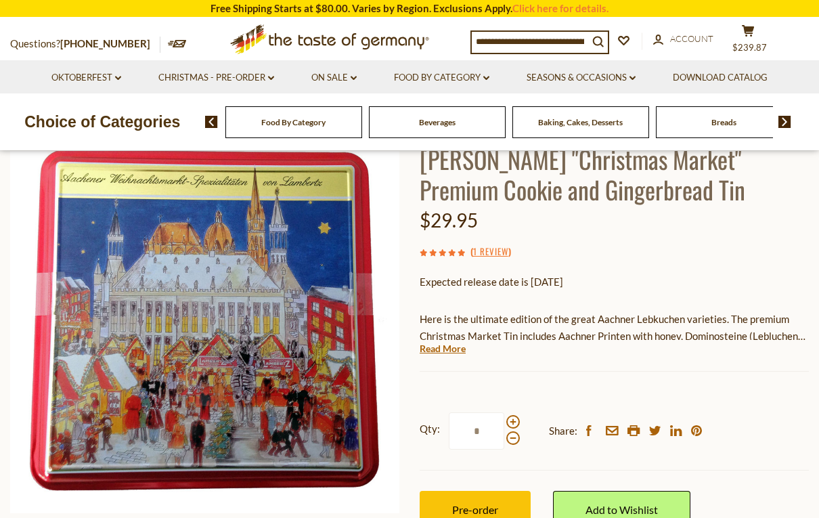
scroll to position [106, 0]
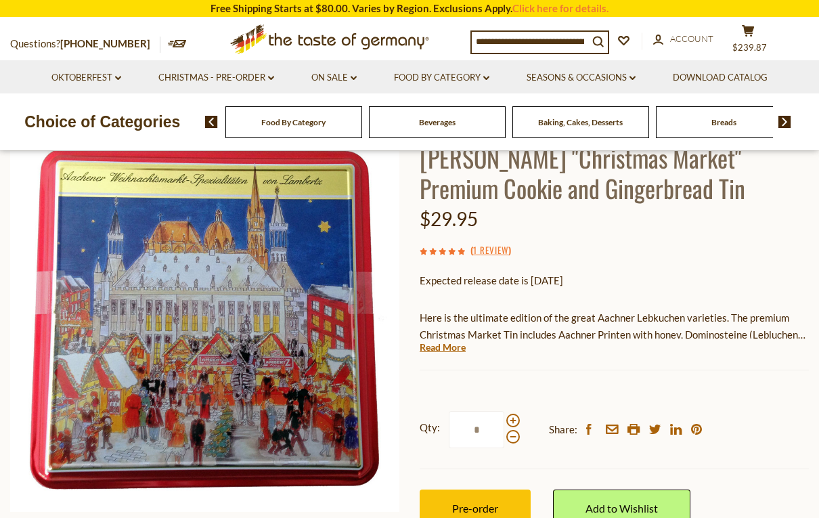
click at [491, 39] on input at bounding box center [530, 41] width 116 height 19
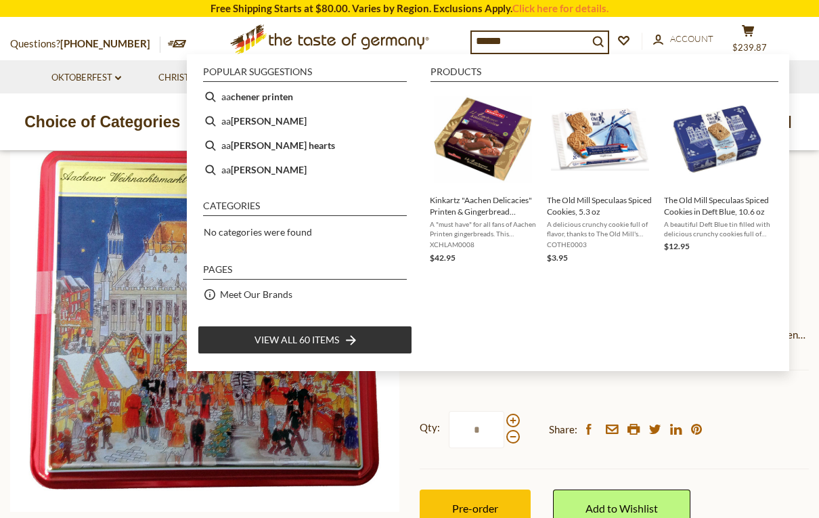
type input "*******"
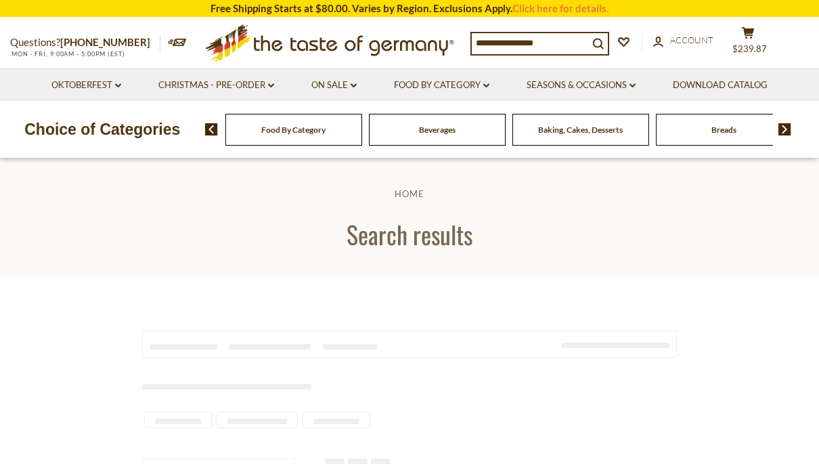
type input "*******"
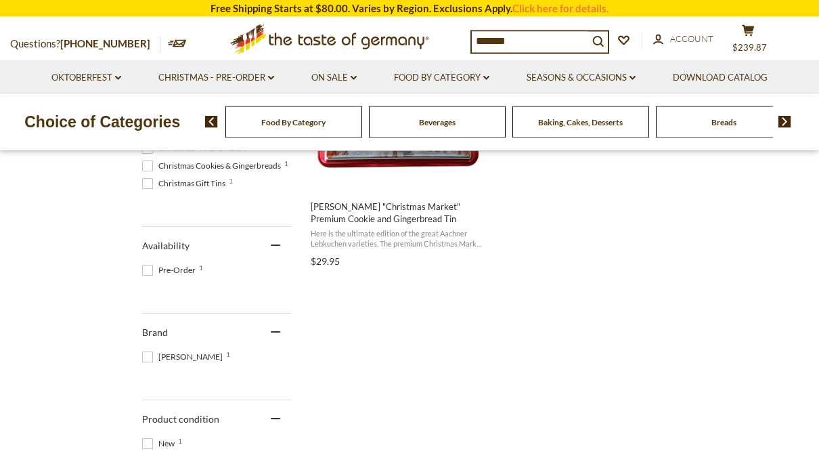
scroll to position [414, 0]
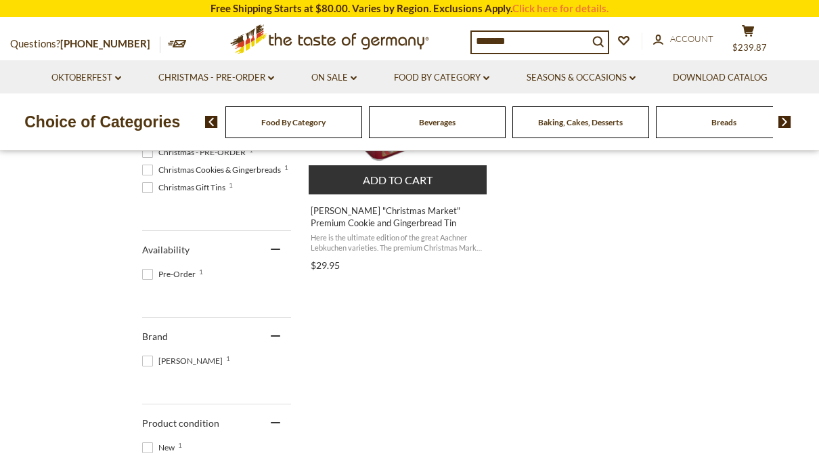
click at [329, 214] on span "[PERSON_NAME] "Christmas Market" Premium Cookie and Gingerbread Tin" at bounding box center [398, 217] width 175 height 24
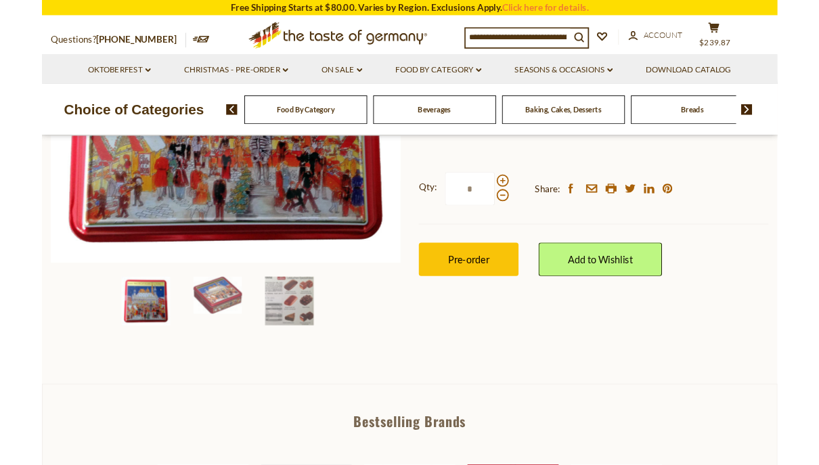
scroll to position [321, 0]
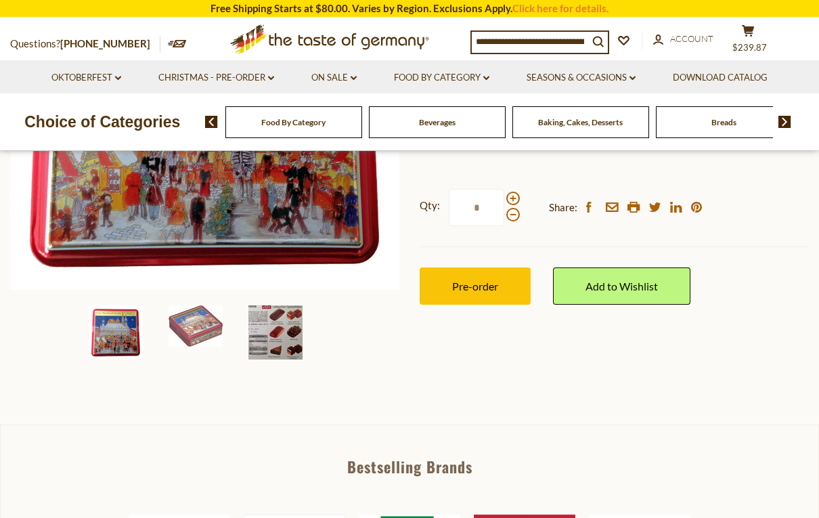
click at [273, 324] on img at bounding box center [276, 332] width 54 height 54
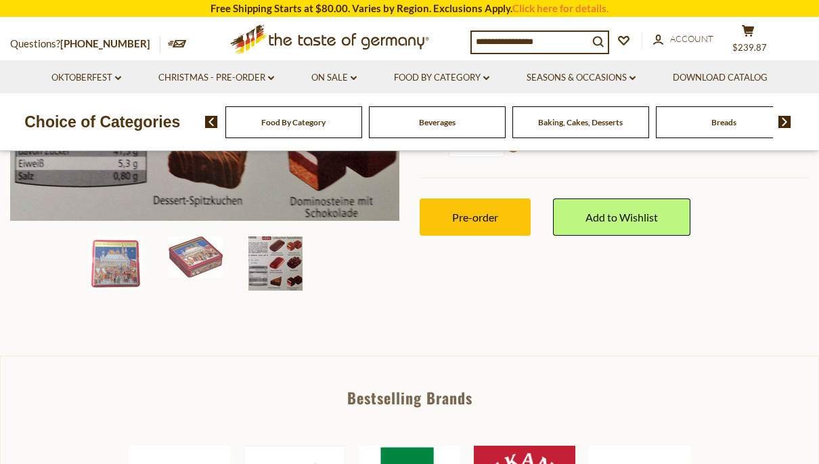
scroll to position [387, 0]
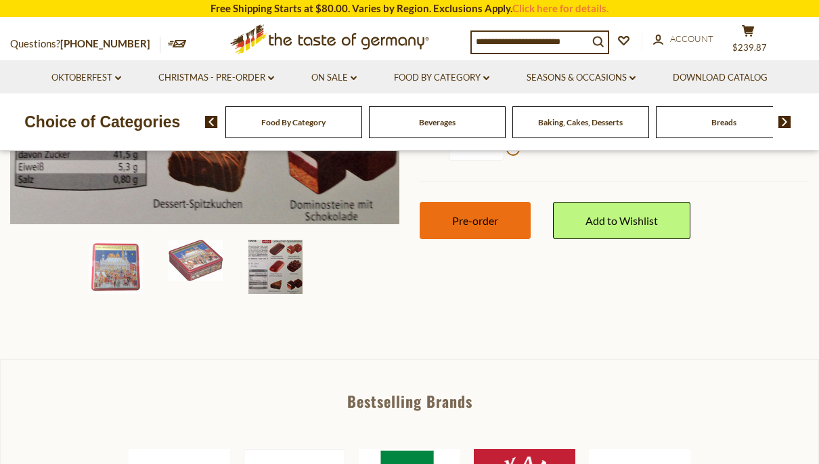
click at [450, 211] on button "Pre-order" at bounding box center [475, 220] width 111 height 37
